Goal: Transaction & Acquisition: Obtain resource

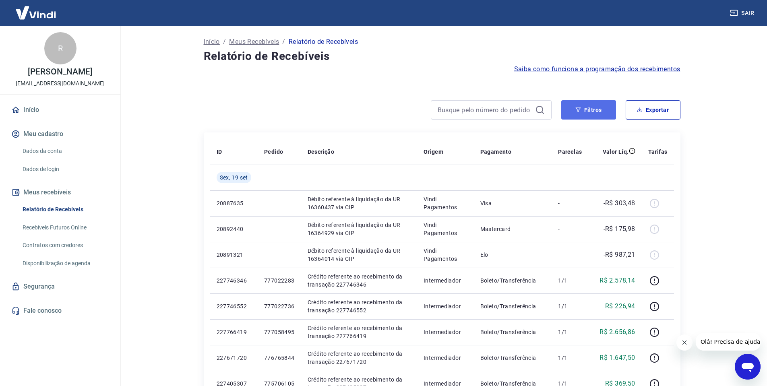
click at [584, 110] on button "Filtros" at bounding box center [588, 109] width 55 height 19
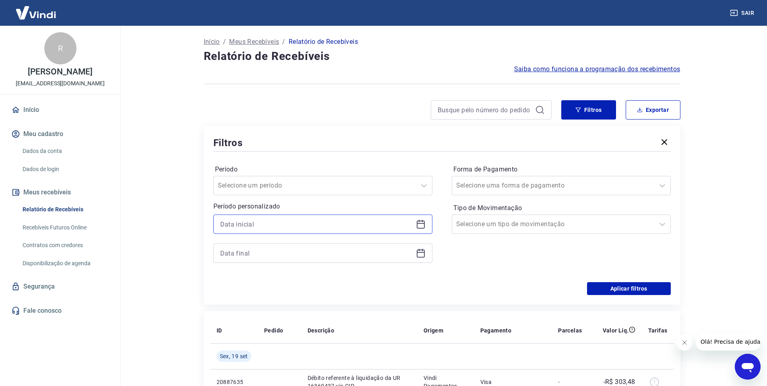
click at [376, 226] on input at bounding box center [316, 224] width 192 height 12
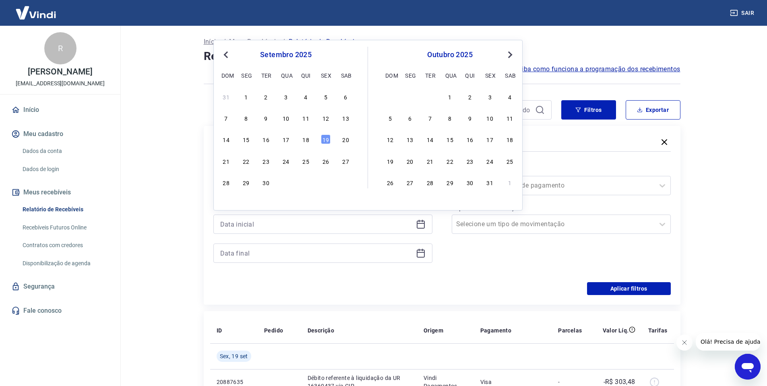
click at [227, 55] on span "Previous Month" at bounding box center [227, 54] width 0 height 9
click at [246, 118] on div "4" at bounding box center [246, 118] width 10 height 10
type input "[DATE]"
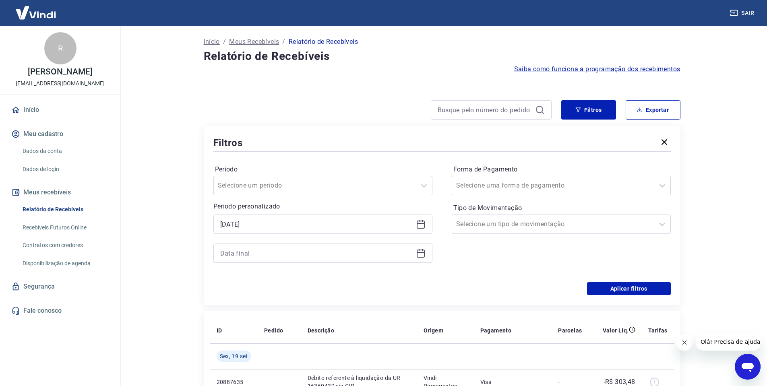
click at [327, 243] on div "Selected date: [DATE] [DATE]" at bounding box center [322, 239] width 219 height 48
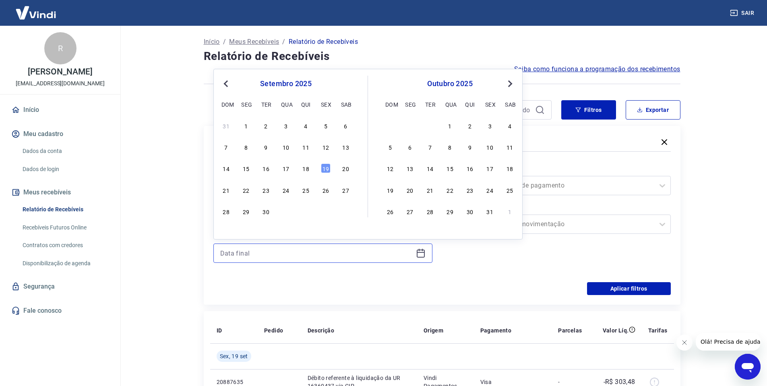
click at [335, 248] on input at bounding box center [316, 253] width 192 height 12
click at [227, 84] on span "Previous Month" at bounding box center [227, 83] width 0 height 9
click at [328, 168] on div "15" at bounding box center [326, 168] width 10 height 10
type input "[DATE]"
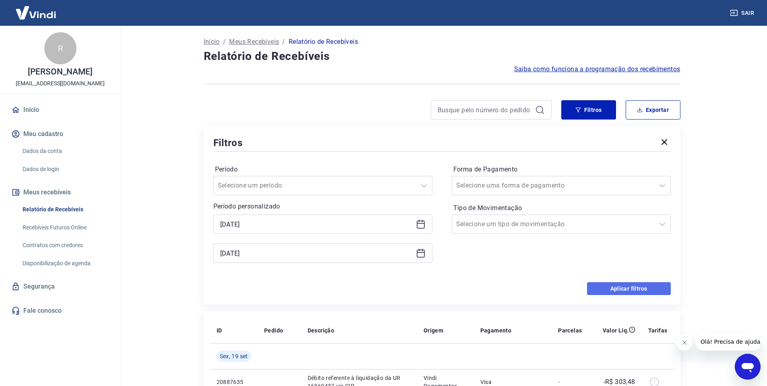
click at [607, 289] on button "Aplicar filtros" at bounding box center [629, 288] width 84 height 13
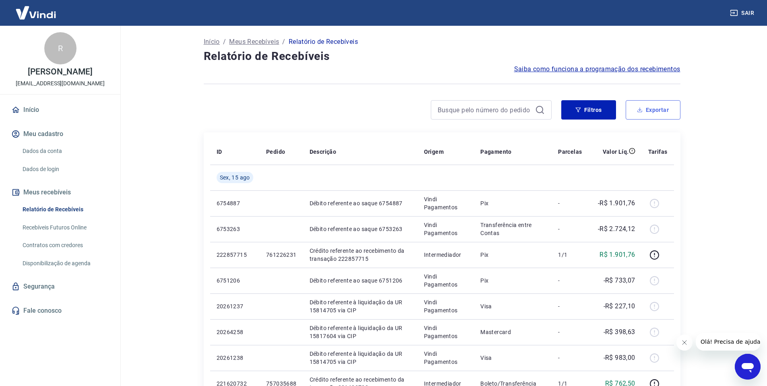
click at [643, 110] on button "Exportar" at bounding box center [653, 109] width 55 height 19
type input "[DATE]"
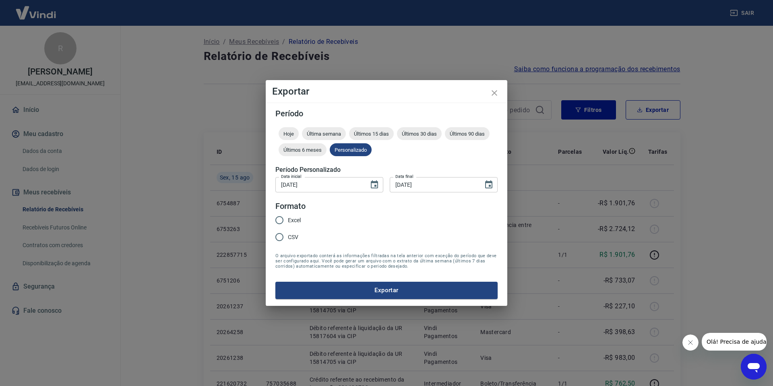
click at [295, 211] on legend "Formato" at bounding box center [290, 207] width 30 height 12
click at [278, 215] on input "Excel" at bounding box center [279, 220] width 17 height 17
radio input "true"
click at [361, 281] on form "Período Hoje Última semana Últimos 15 dias Últimos 30 dias Últimos 90 dias Últi…" at bounding box center [386, 204] width 222 height 189
click at [364, 284] on button "Exportar" at bounding box center [386, 290] width 222 height 17
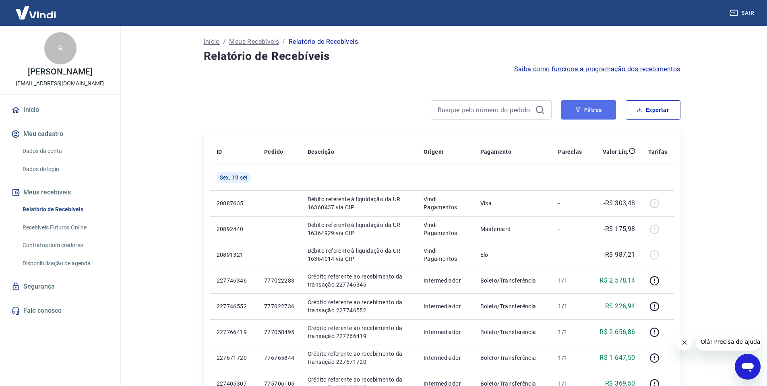
click at [577, 114] on button "Filtros" at bounding box center [588, 109] width 55 height 19
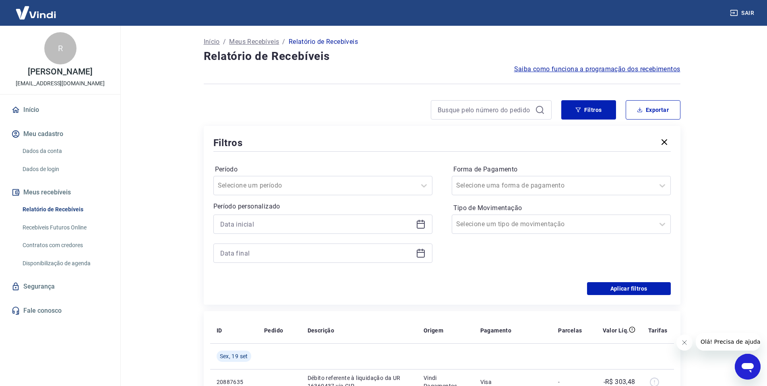
click at [355, 215] on div at bounding box center [322, 224] width 219 height 19
click at [354, 221] on input at bounding box center [316, 224] width 192 height 12
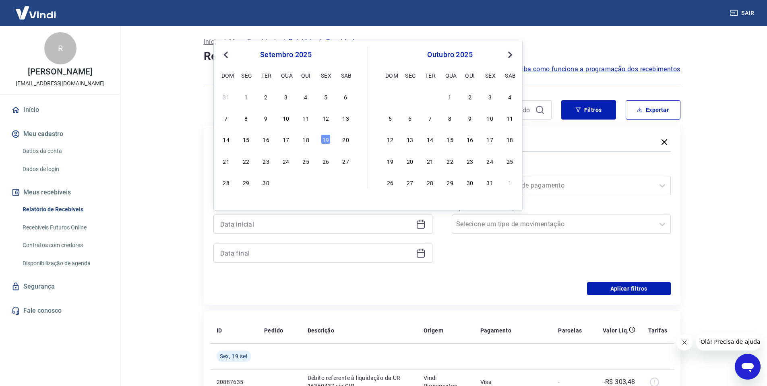
click at [230, 54] on button "Previous Month" at bounding box center [226, 55] width 10 height 10
click at [323, 98] on div "1" at bounding box center [326, 97] width 10 height 10
type input "01/08/2025"
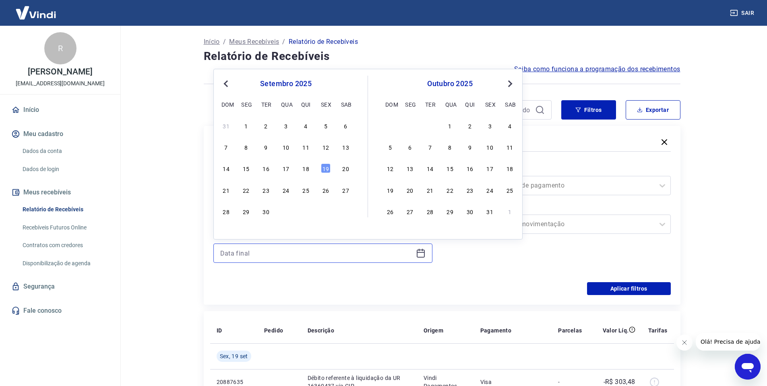
click at [330, 250] on input at bounding box center [316, 253] width 192 height 12
click at [222, 82] on button "Previous Month" at bounding box center [226, 84] width 10 height 10
click at [267, 149] on div "5" at bounding box center [266, 147] width 10 height 10
type input "05/08/2025"
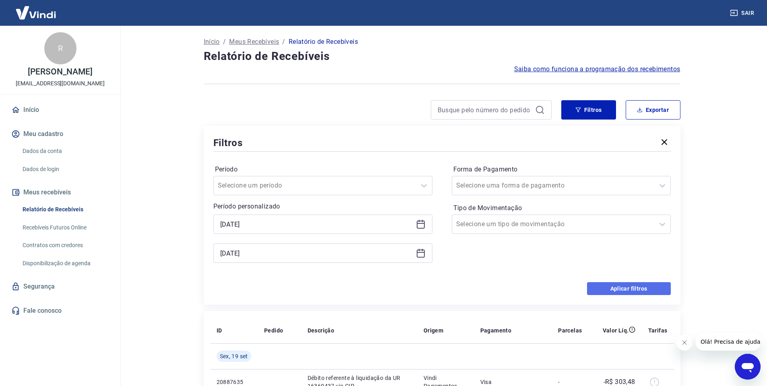
click at [614, 285] on button "Aplicar filtros" at bounding box center [629, 288] width 84 height 13
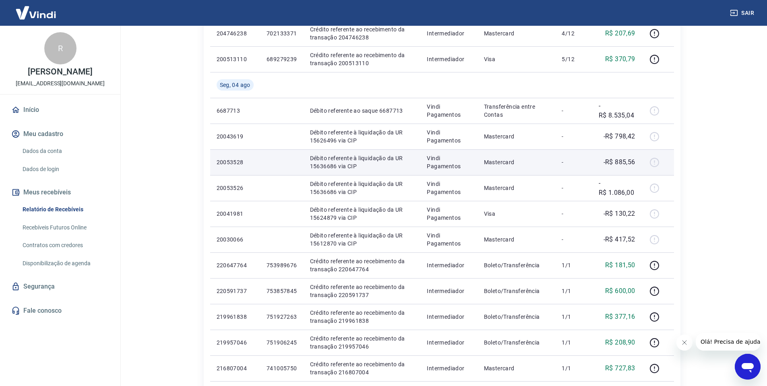
scroll to position [290, 0]
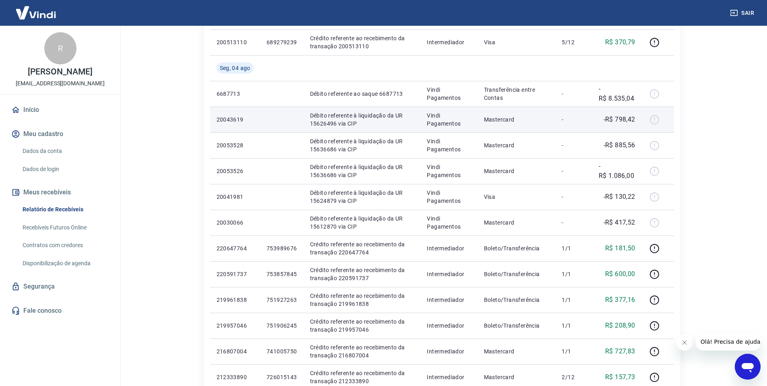
click at [232, 123] on p "20043619" at bounding box center [235, 120] width 37 height 8
click at [226, 120] on p "20043619" at bounding box center [235, 120] width 37 height 8
copy p "20043619"
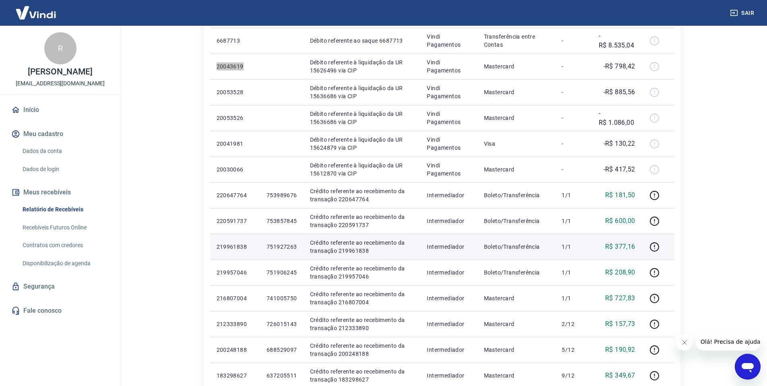
scroll to position [387, 0]
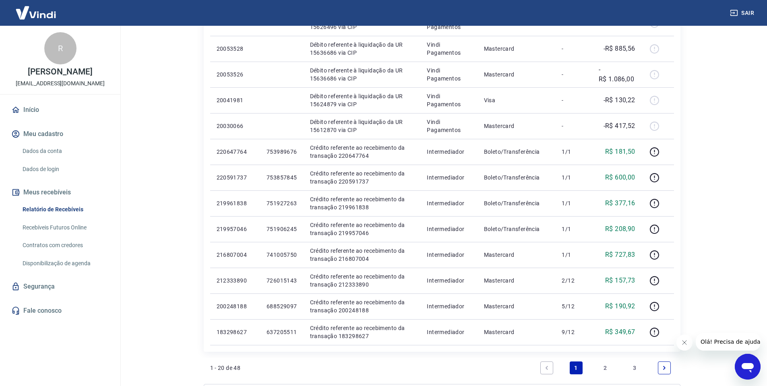
click at [606, 368] on link "2" at bounding box center [605, 368] width 13 height 13
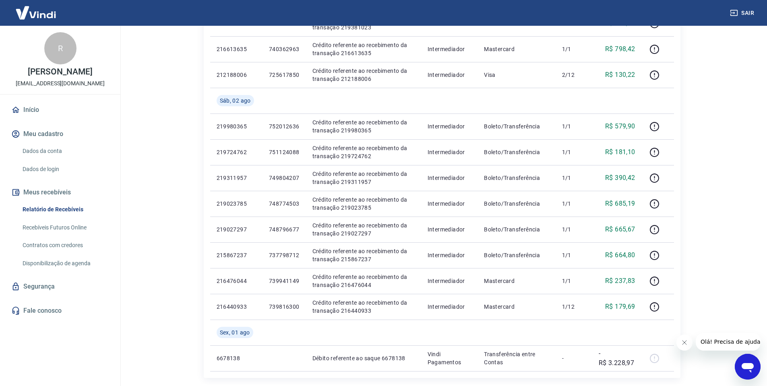
scroll to position [530, 0]
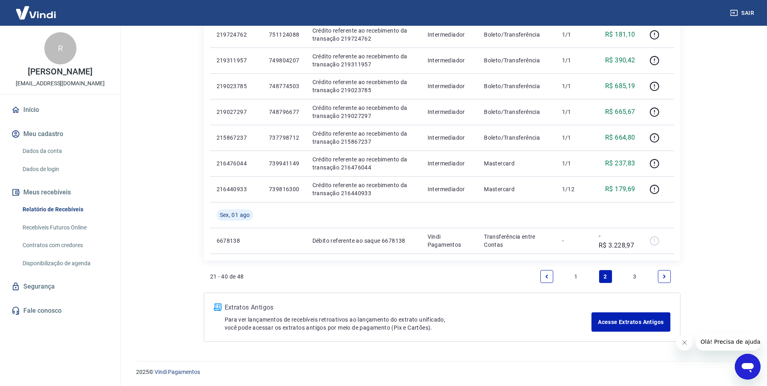
click at [579, 278] on link "1" at bounding box center [576, 276] width 13 height 13
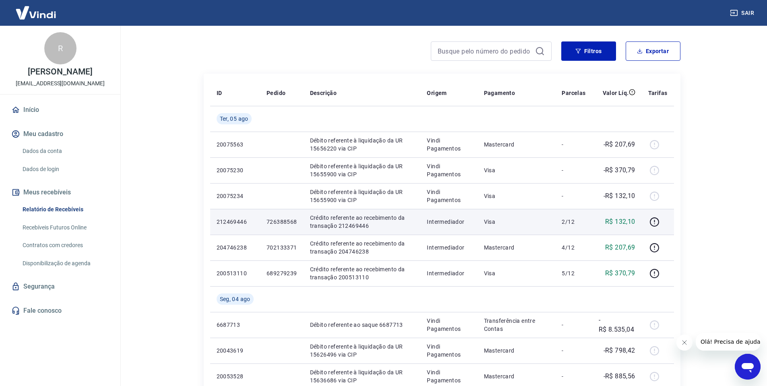
scroll to position [193, 0]
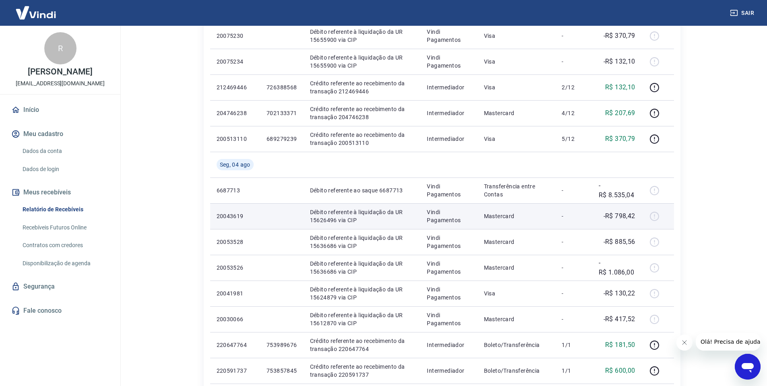
click at [656, 215] on div at bounding box center [657, 216] width 19 height 13
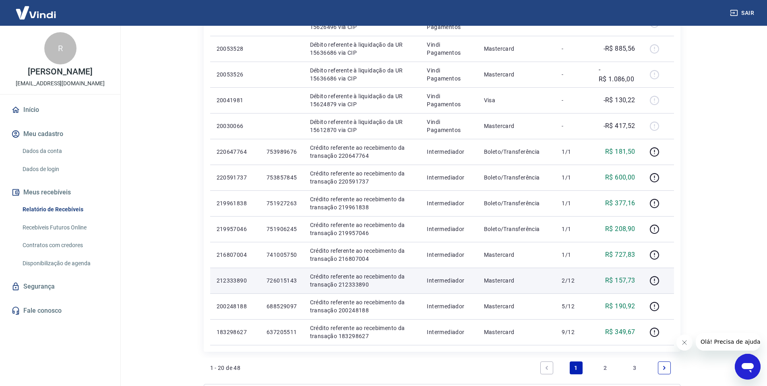
scroll to position [338, 0]
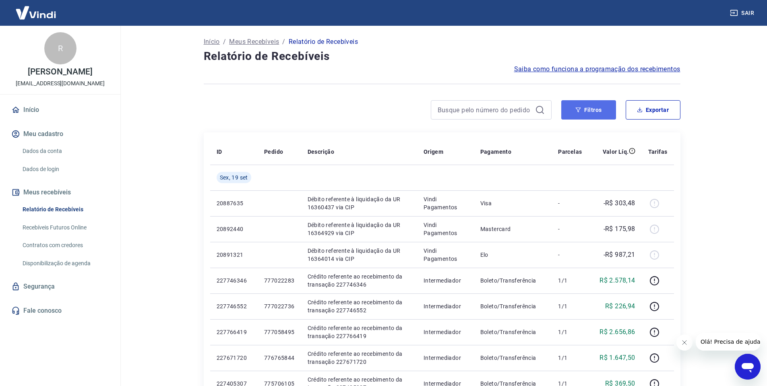
click at [586, 112] on button "Filtros" at bounding box center [588, 109] width 55 height 19
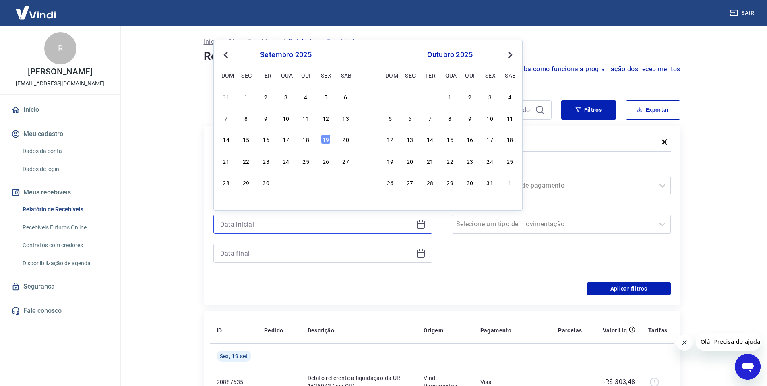
click at [339, 218] on input at bounding box center [316, 224] width 192 height 12
click at [227, 52] on span "Previous Month" at bounding box center [227, 54] width 0 height 9
click at [325, 99] on div "1" at bounding box center [326, 97] width 10 height 10
type input "01/08/2025"
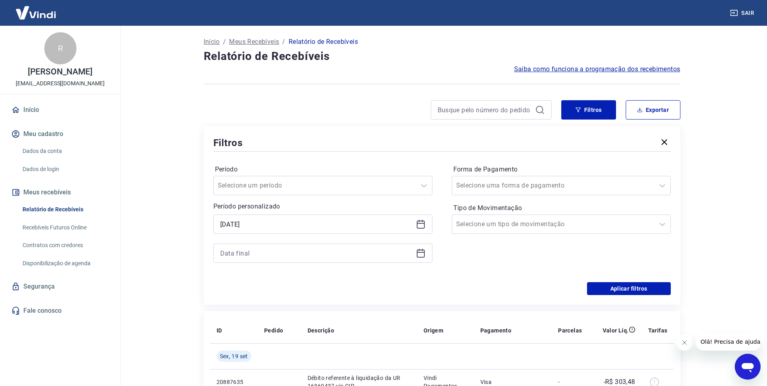
click at [361, 243] on div "Selected date: sexta-feira, 1 de agosto de 2025 01/08/2025" at bounding box center [322, 239] width 219 height 48
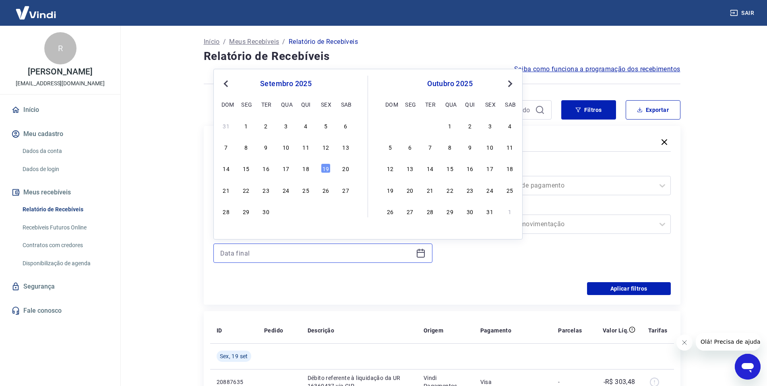
click at [381, 255] on input at bounding box center [316, 253] width 192 height 12
click at [231, 168] on div "14" at bounding box center [226, 168] width 10 height 10
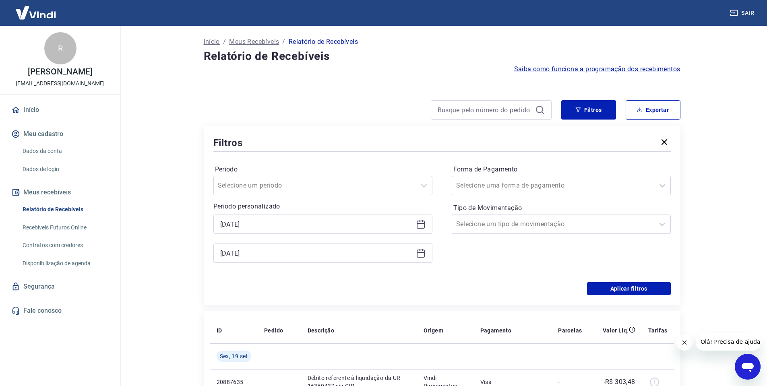
click at [246, 168] on label "Período" at bounding box center [323, 170] width 216 height 10
click at [370, 251] on input "14/09/2025" at bounding box center [316, 253] width 192 height 12
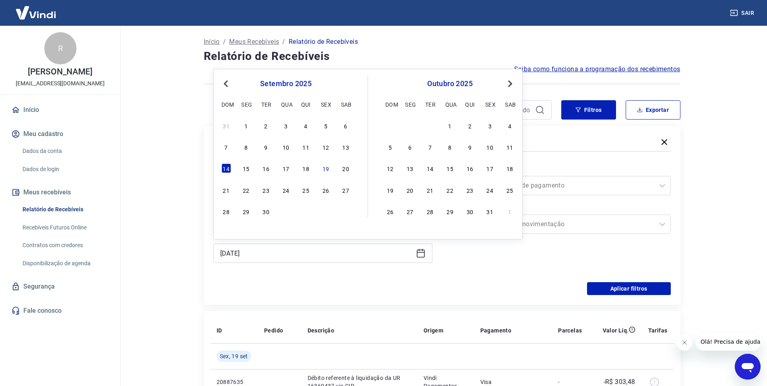
click at [224, 87] on button "Previous Month" at bounding box center [226, 84] width 10 height 10
click at [325, 169] on div "15" at bounding box center [326, 168] width 10 height 10
type input "[DATE]"
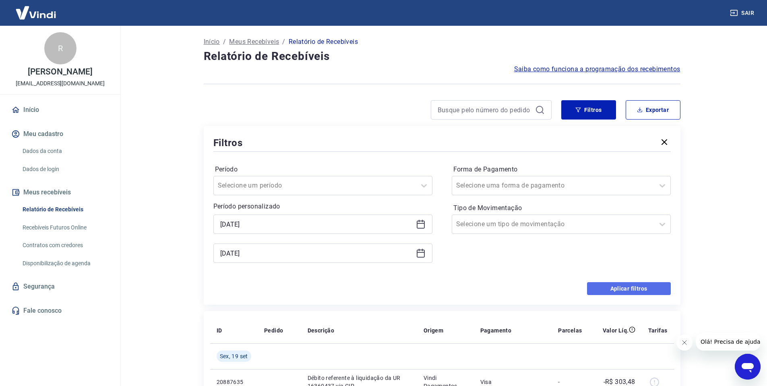
click at [629, 289] on button "Aplicar filtros" at bounding box center [629, 288] width 84 height 13
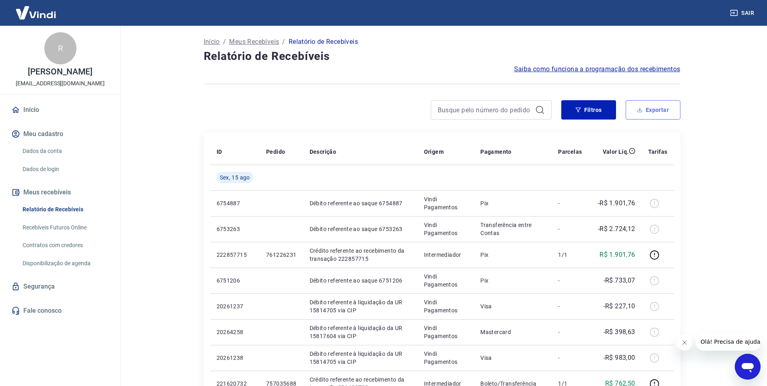
click at [637, 116] on button "Exportar" at bounding box center [653, 109] width 55 height 19
type input "01/08/2025"
type input "[DATE]"
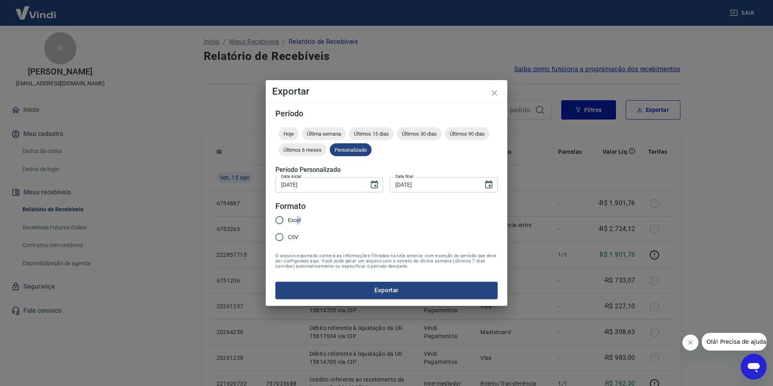
click at [298, 221] on span "Excel" at bounding box center [294, 220] width 13 height 8
click at [377, 292] on button "Exportar" at bounding box center [386, 290] width 222 height 17
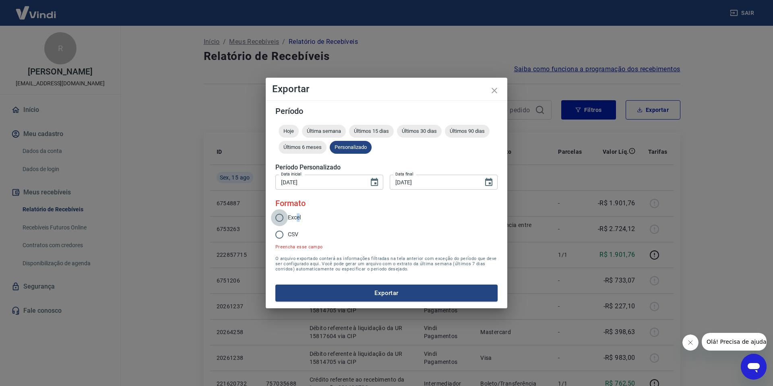
drag, startPoint x: 275, startPoint y: 211, endPoint x: 279, endPoint y: 213, distance: 4.5
click at [275, 211] on input "Excel" at bounding box center [279, 217] width 17 height 17
radio input "true"
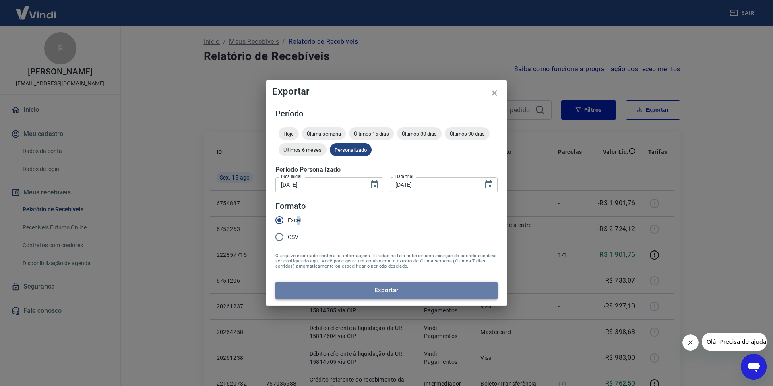
click at [407, 290] on button "Exportar" at bounding box center [386, 290] width 222 height 17
